Goal: Task Accomplishment & Management: Manage account settings

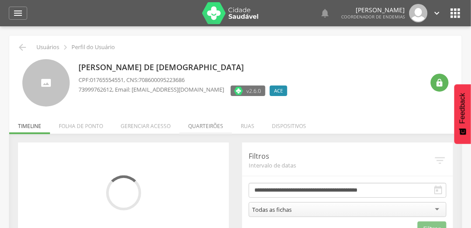
click at [205, 126] on li "Quarteirões" at bounding box center [205, 124] width 53 height 21
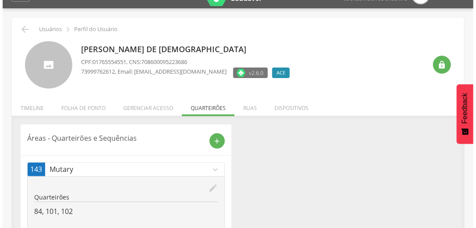
scroll to position [46, 0]
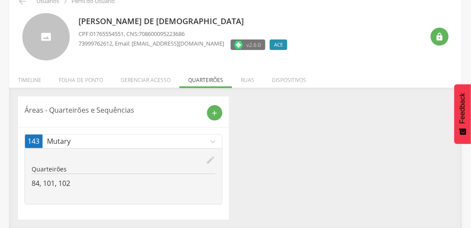
click at [209, 159] on icon "edit" at bounding box center [211, 160] width 10 height 10
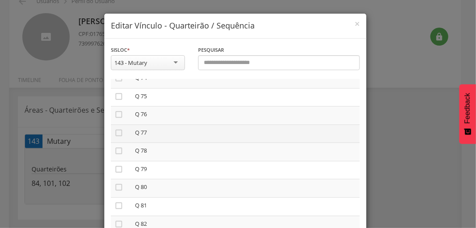
scroll to position [1473, 0]
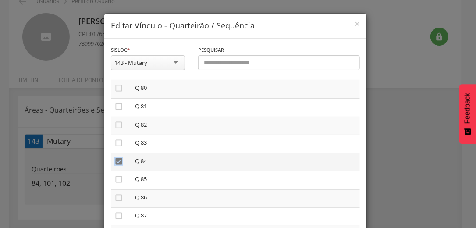
click at [116, 166] on icon "" at bounding box center [118, 161] width 9 height 9
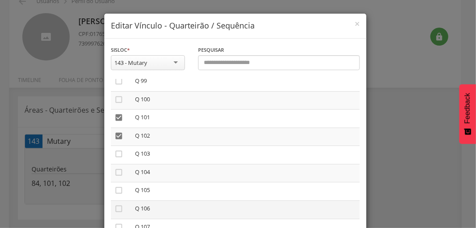
scroll to position [1824, 0]
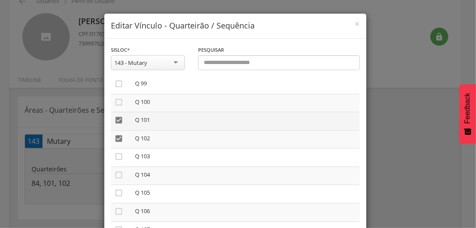
click at [116, 125] on icon "" at bounding box center [118, 120] width 9 height 9
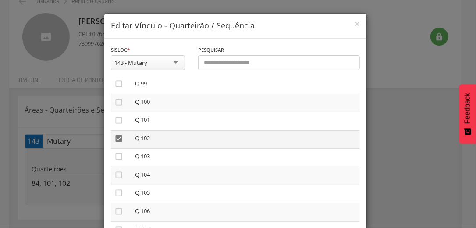
click at [115, 143] on icon "" at bounding box center [118, 138] width 9 height 9
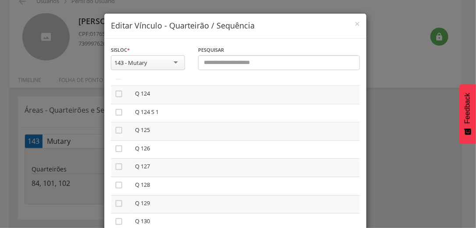
scroll to position [2280, 0]
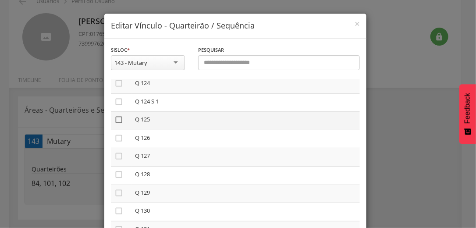
click at [115, 124] on icon "" at bounding box center [118, 119] width 9 height 9
click at [115, 160] on icon "" at bounding box center [118, 156] width 9 height 9
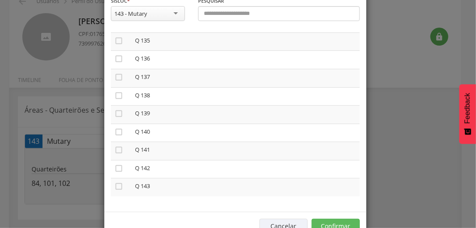
scroll to position [74, 0]
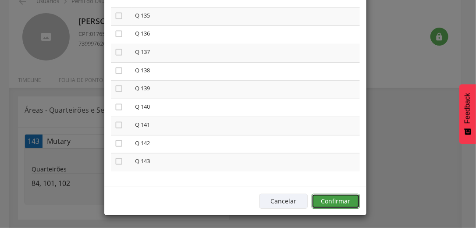
click at [347, 195] on button "Confirmar" at bounding box center [336, 201] width 48 height 15
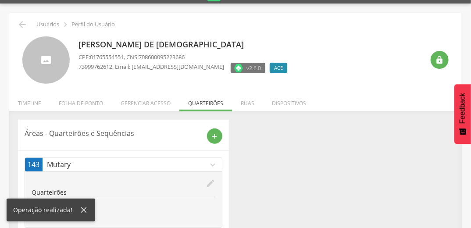
scroll to position [0, 0]
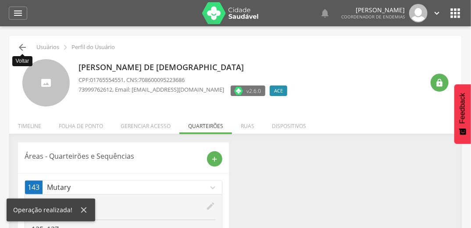
click at [19, 50] on icon "" at bounding box center [22, 47] width 11 height 11
